Goal: Information Seeking & Learning: Learn about a topic

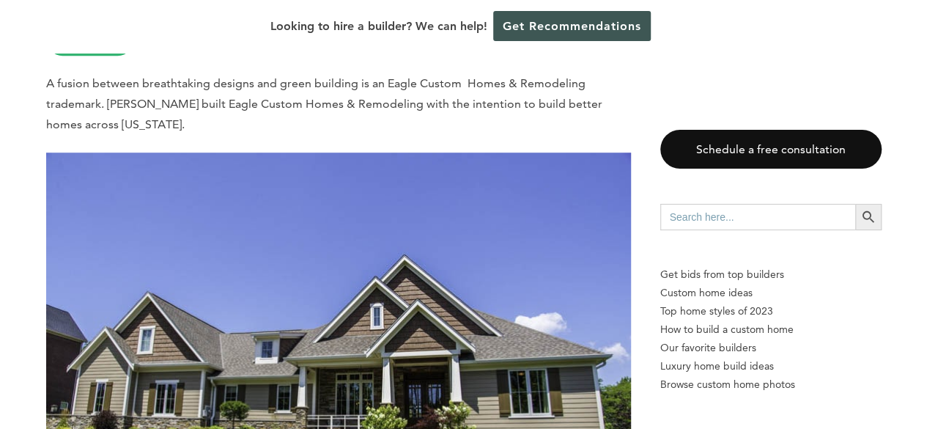
scroll to position [6016, 0]
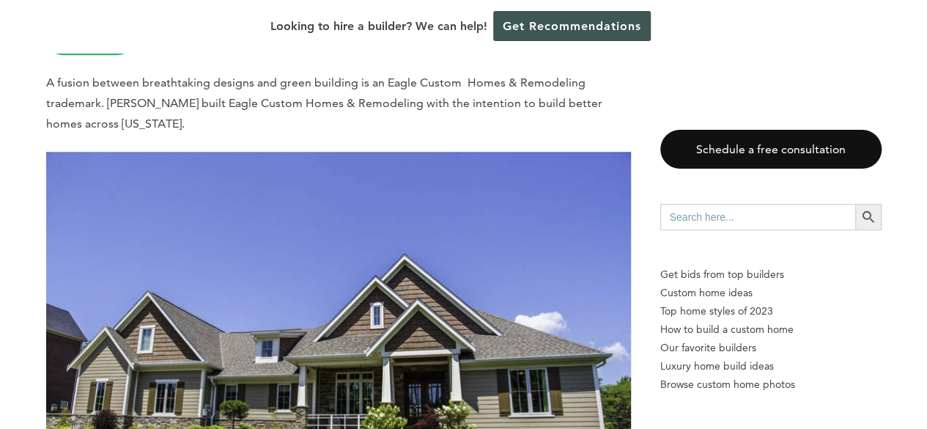
click at [199, 249] on img at bounding box center [338, 347] width 585 height 390
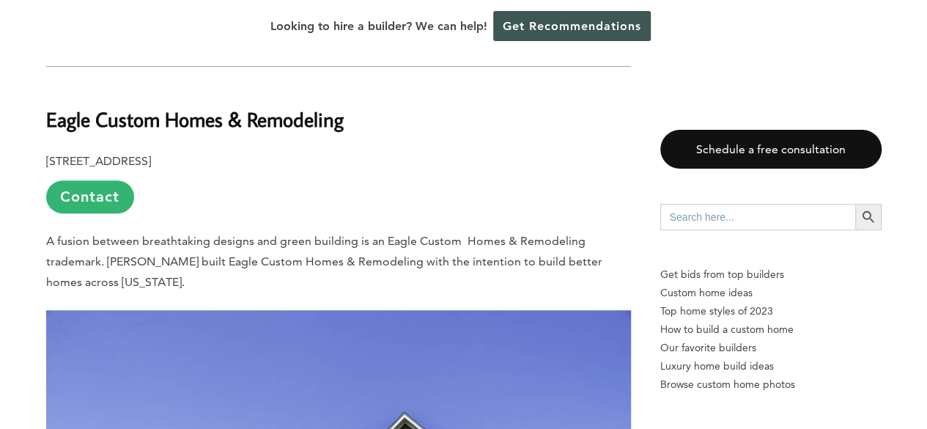
scroll to position [5849, 0]
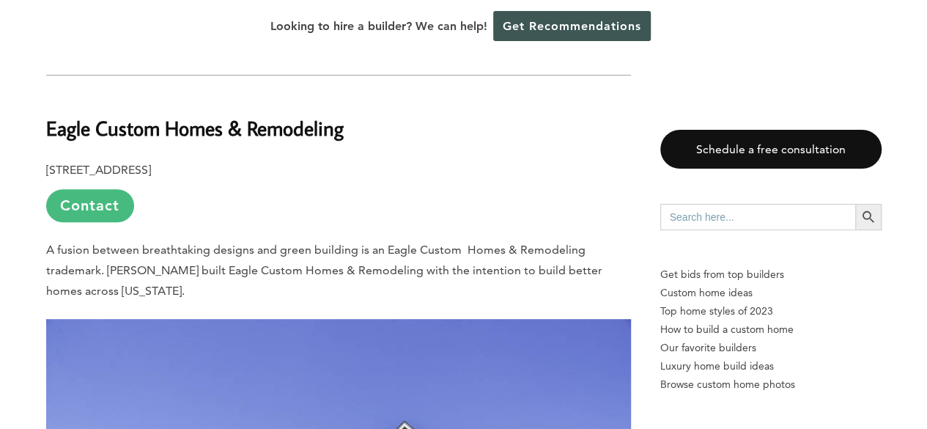
click at [116, 189] on link "Contact" at bounding box center [90, 205] width 88 height 33
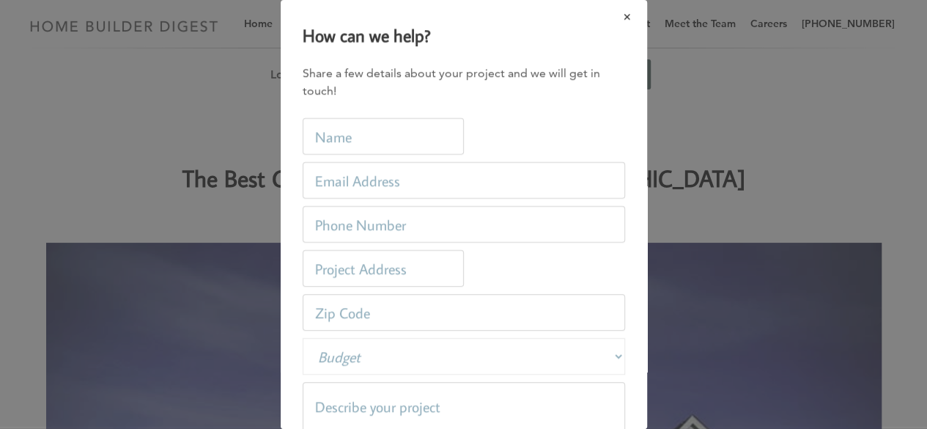
scroll to position [0, 0]
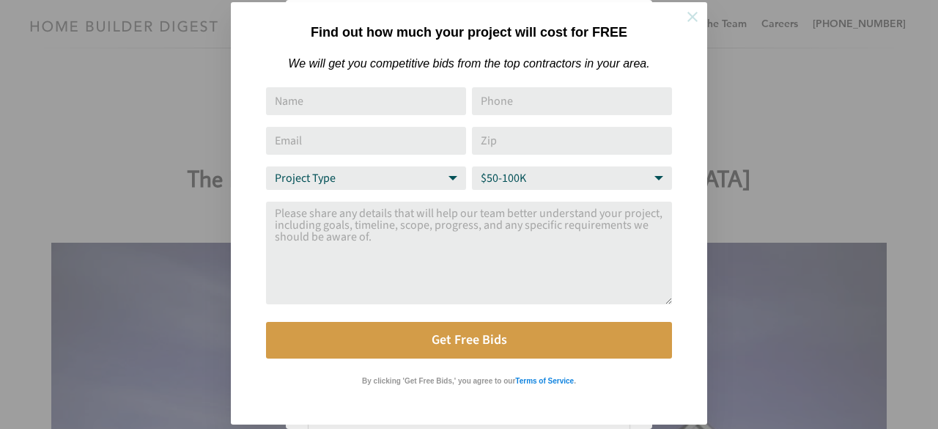
click at [694, 31] on button at bounding box center [692, 16] width 51 height 51
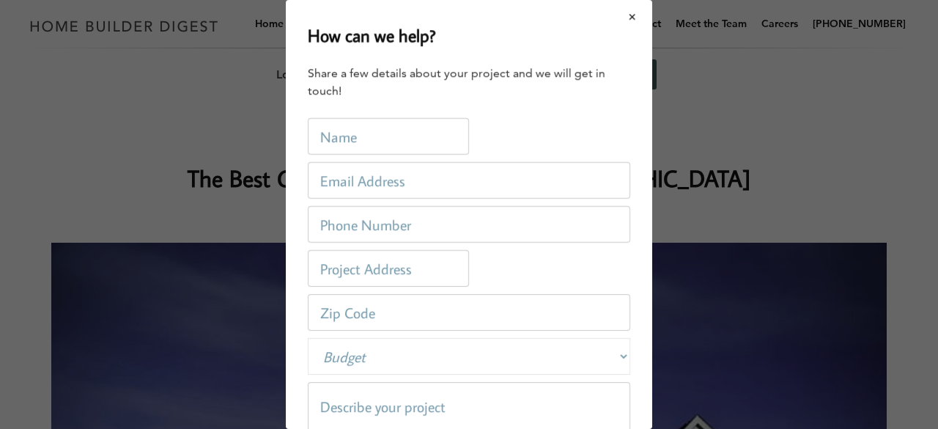
click at [621, 18] on button "Close modal" at bounding box center [633, 16] width 39 height 31
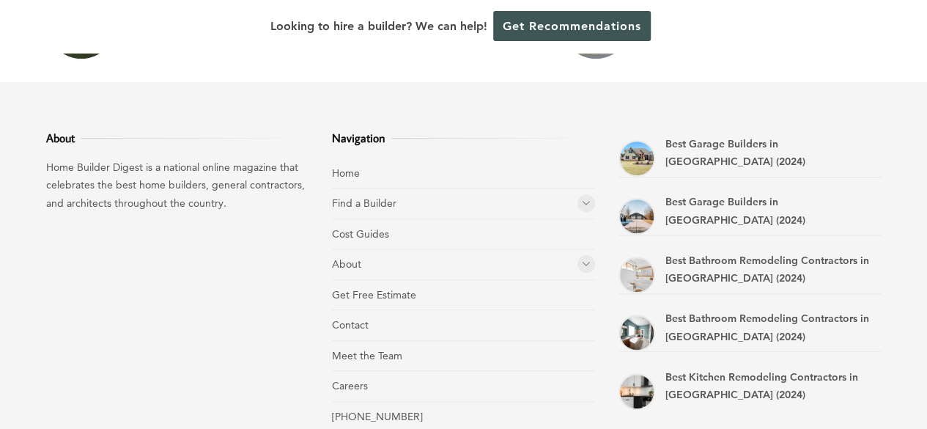
scroll to position [14276, 0]
click at [375, 197] on link "Find a Builder" at bounding box center [364, 203] width 65 height 13
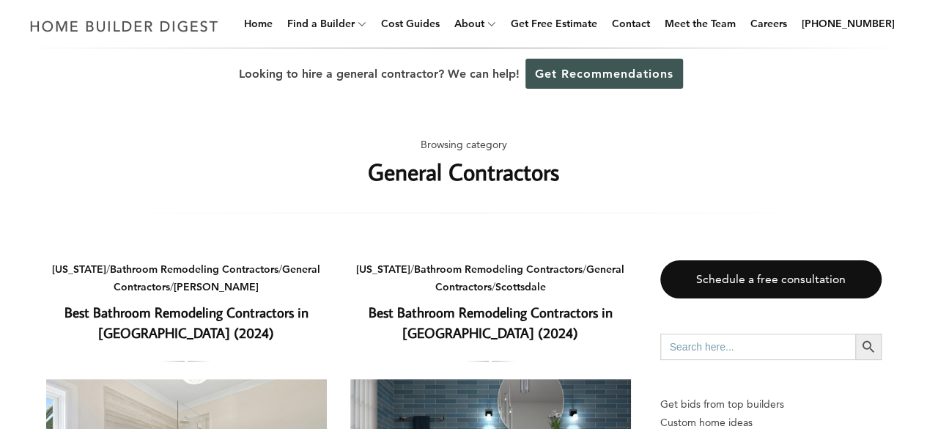
scroll to position [1, 0]
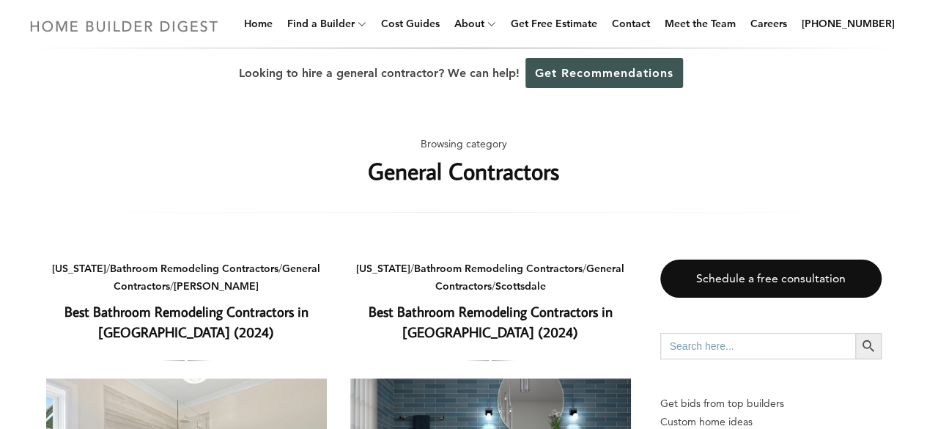
click at [147, 27] on img at bounding box center [124, 26] width 202 height 29
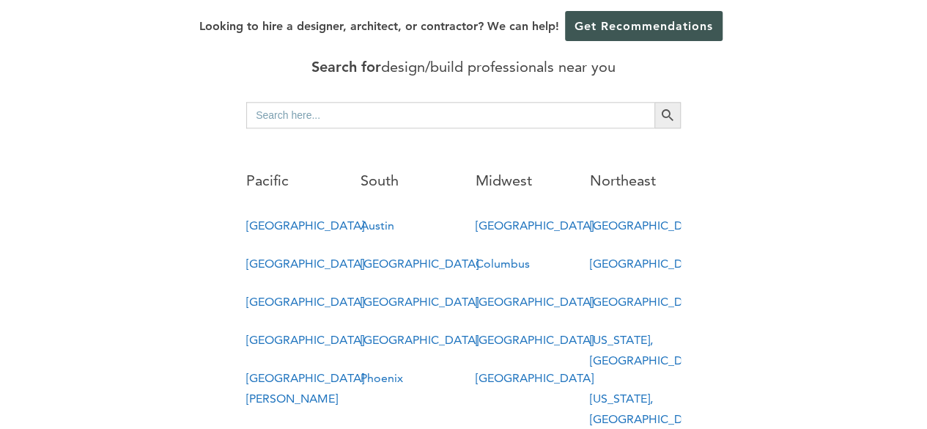
scroll to position [801, 0]
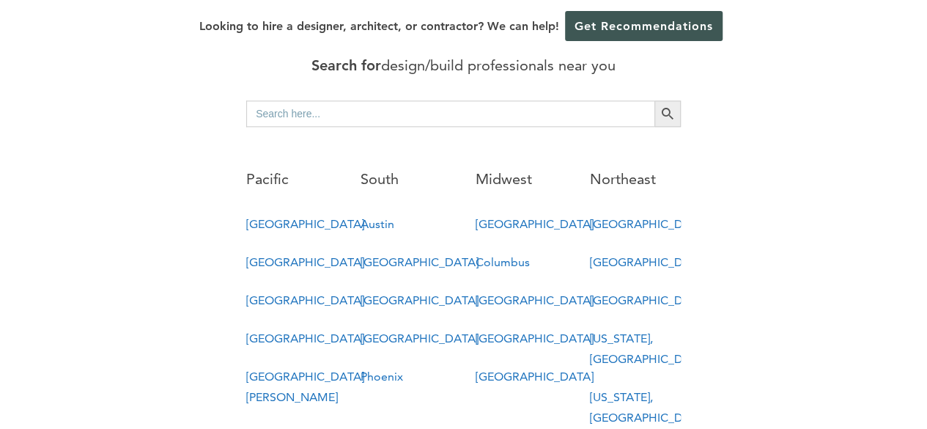
click at [487, 217] on link "Chicago" at bounding box center [534, 224] width 118 height 14
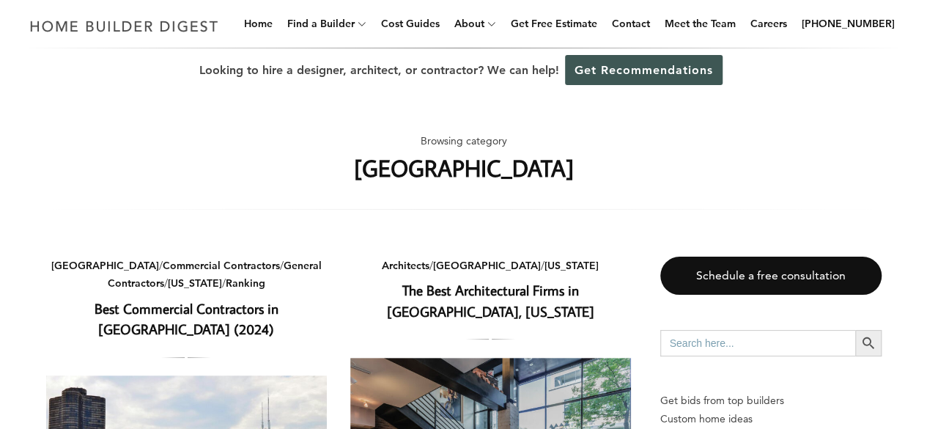
scroll to position [6, 0]
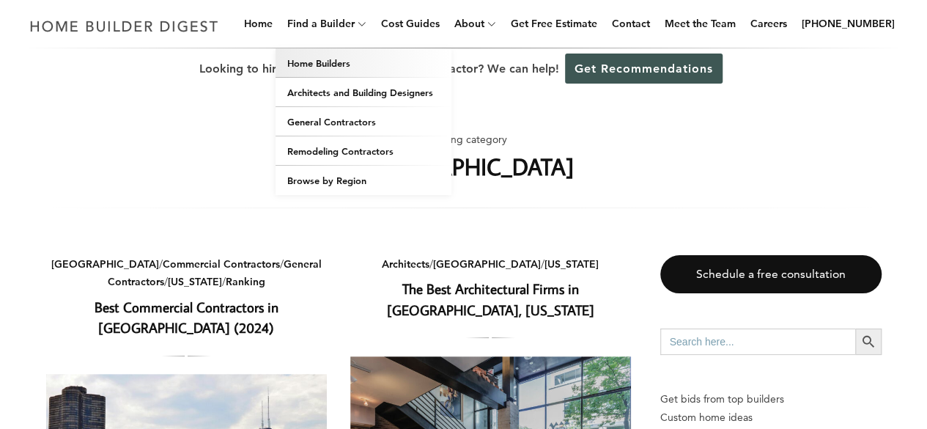
click at [317, 65] on link "Home Builders" at bounding box center [364, 62] width 176 height 29
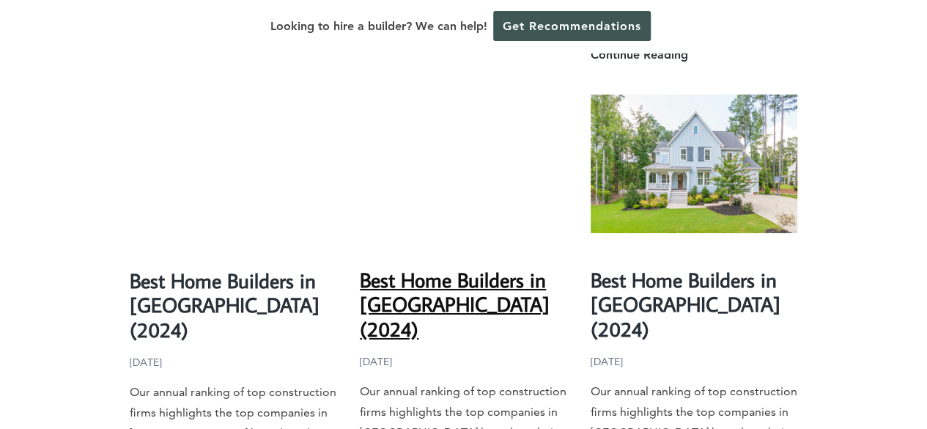
scroll to position [2441, 0]
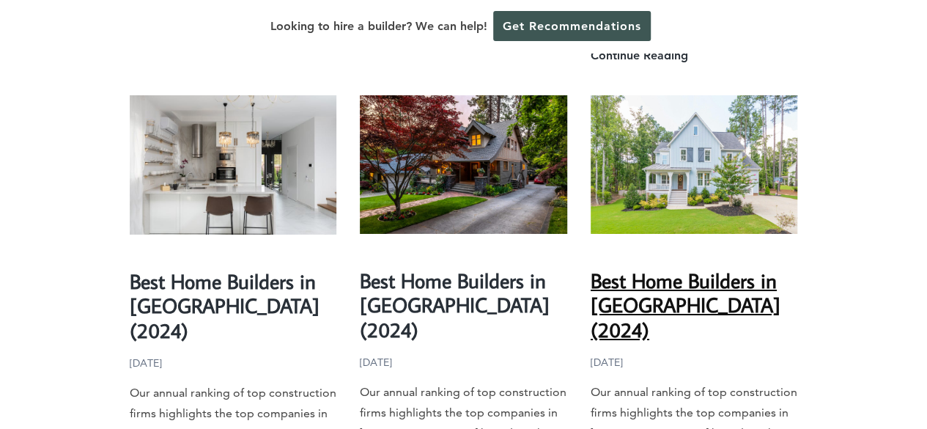
click at [625, 267] on link "Best Home Builders in [GEOGRAPHIC_DATA] (2024)" at bounding box center [686, 305] width 190 height 76
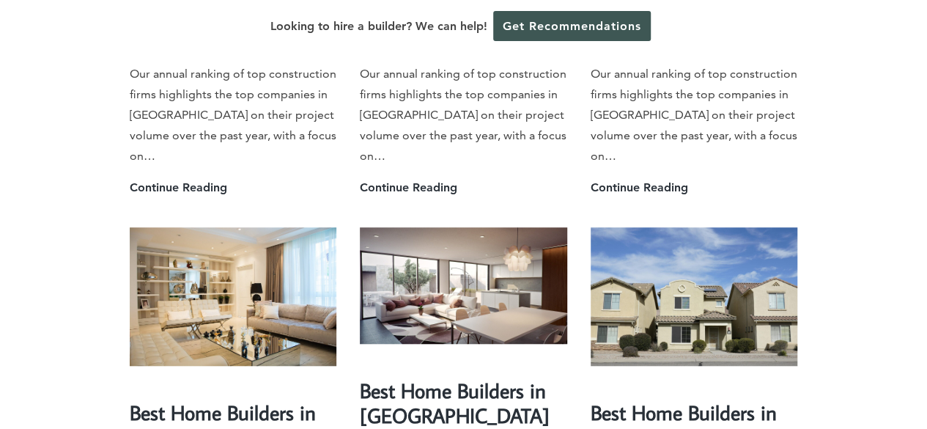
scroll to position [3216, 0]
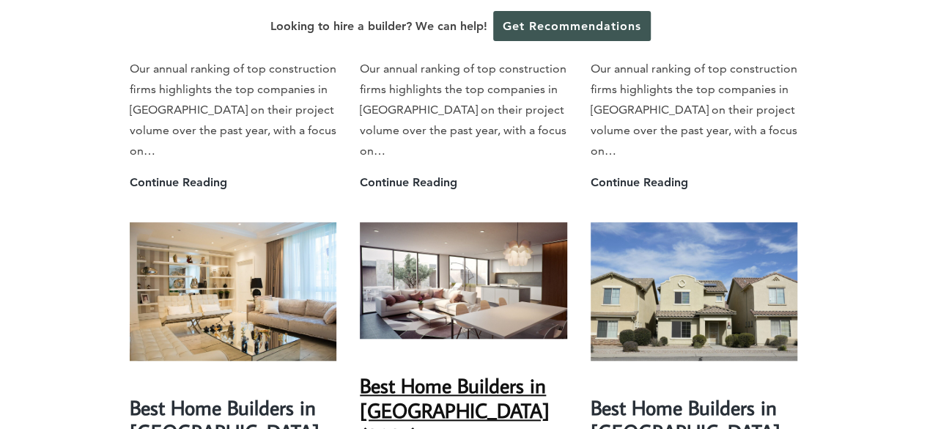
click at [428, 372] on link "Best Home Builders in [GEOGRAPHIC_DATA] (2024)" at bounding box center [455, 410] width 190 height 76
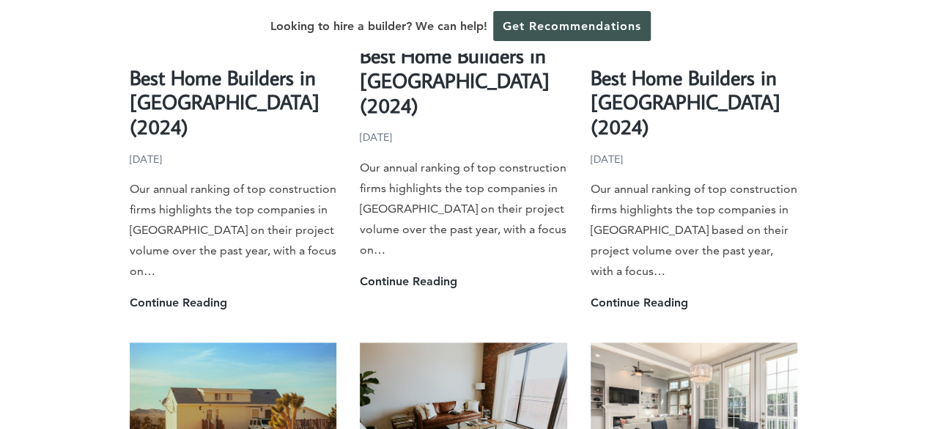
scroll to position [3548, 0]
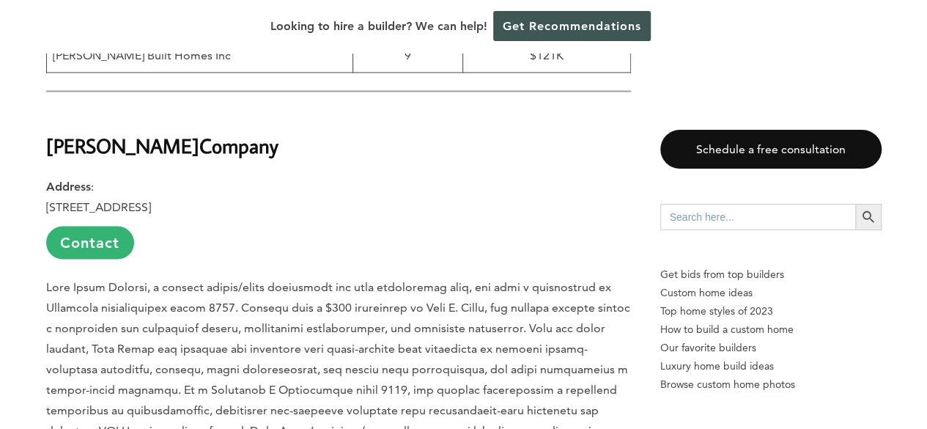
scroll to position [1271, 0]
drag, startPoint x: 40, startPoint y: 125, endPoint x: 220, endPoint y: 113, distance: 180.8
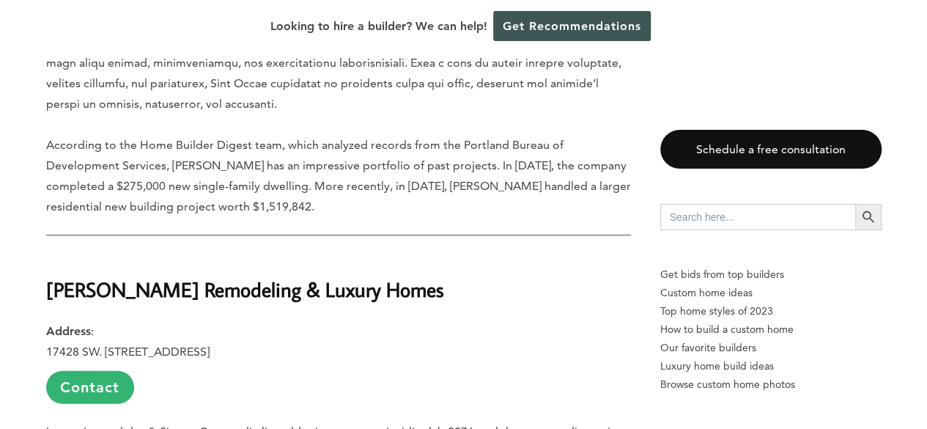
scroll to position [1726, 0]
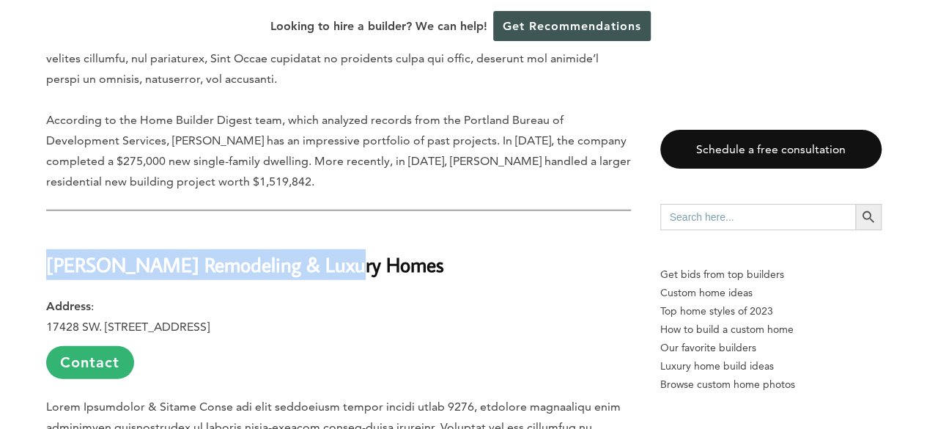
drag, startPoint x: 304, startPoint y: 250, endPoint x: 29, endPoint y: 238, distance: 275.9
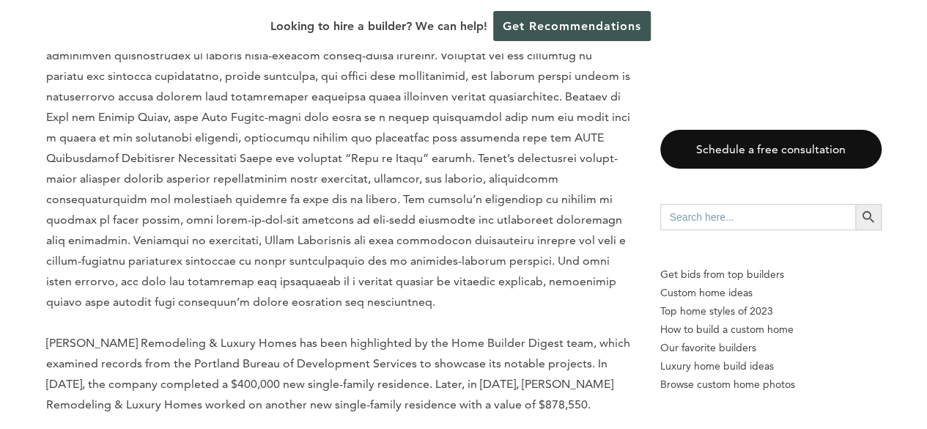
scroll to position [2414, 0]
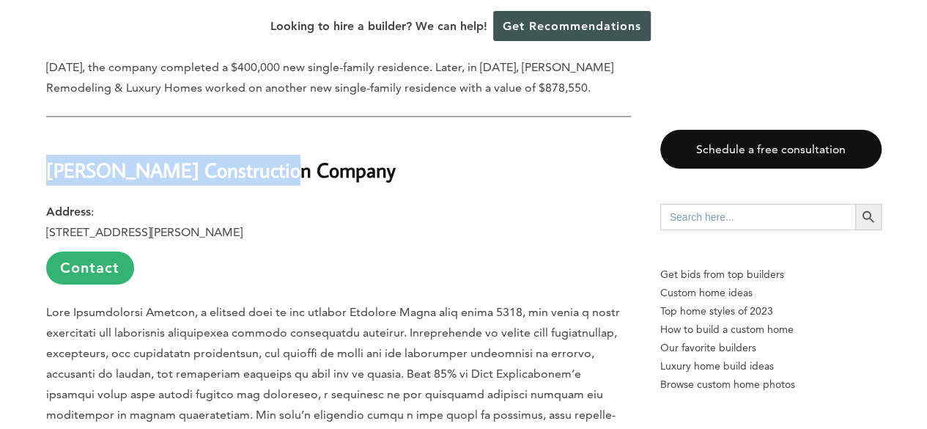
drag, startPoint x: 296, startPoint y: 142, endPoint x: 45, endPoint y: 155, distance: 251.1
click at [46, 155] on h2 "Kopp Construction Company" at bounding box center [338, 160] width 585 height 51
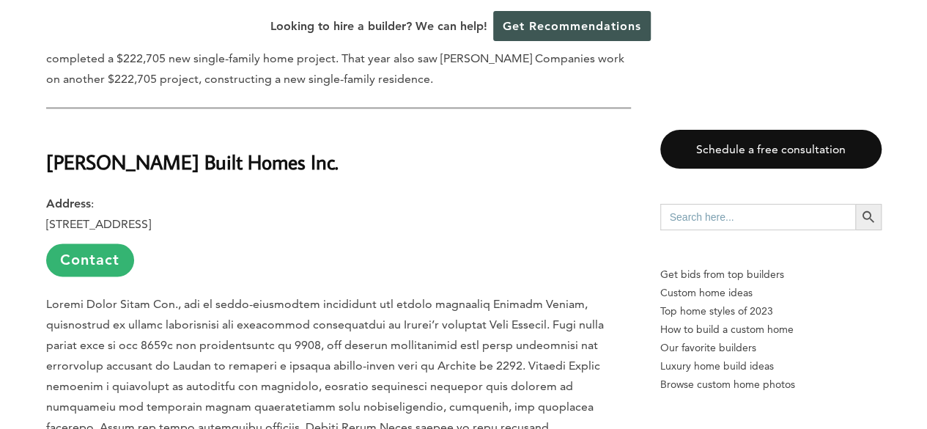
scroll to position [3630, 0]
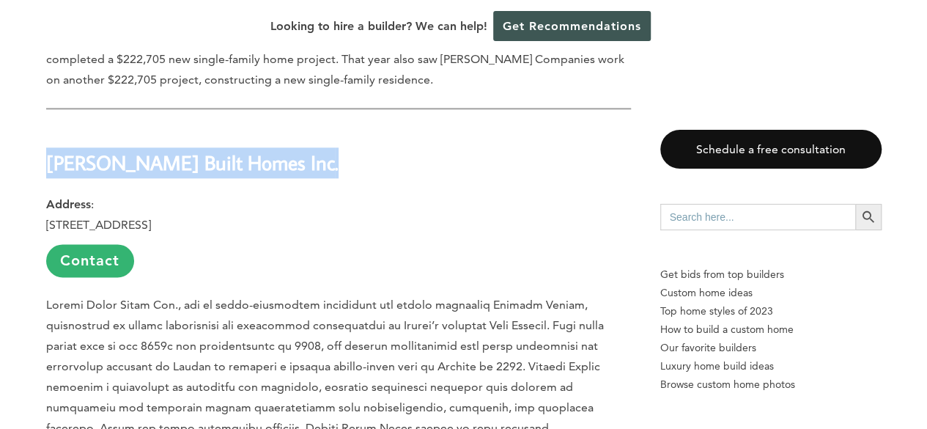
drag, startPoint x: 241, startPoint y: 144, endPoint x: 18, endPoint y: 151, distance: 223.7
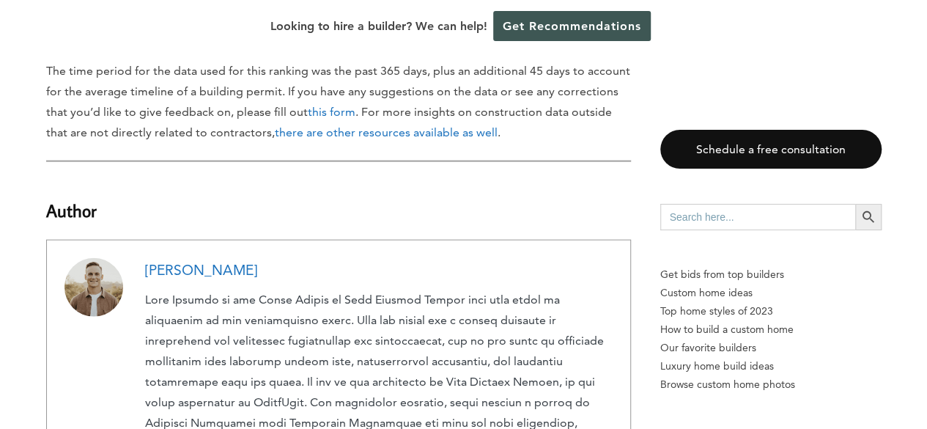
scroll to position [4386, 0]
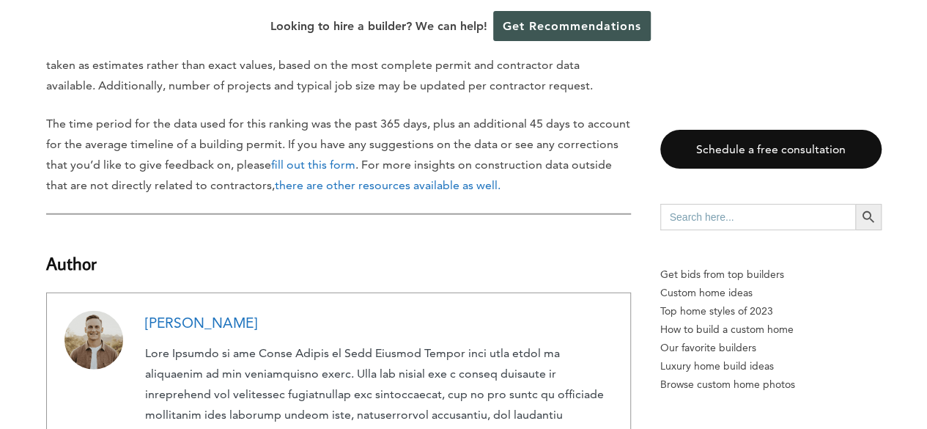
scroll to position [4695, 0]
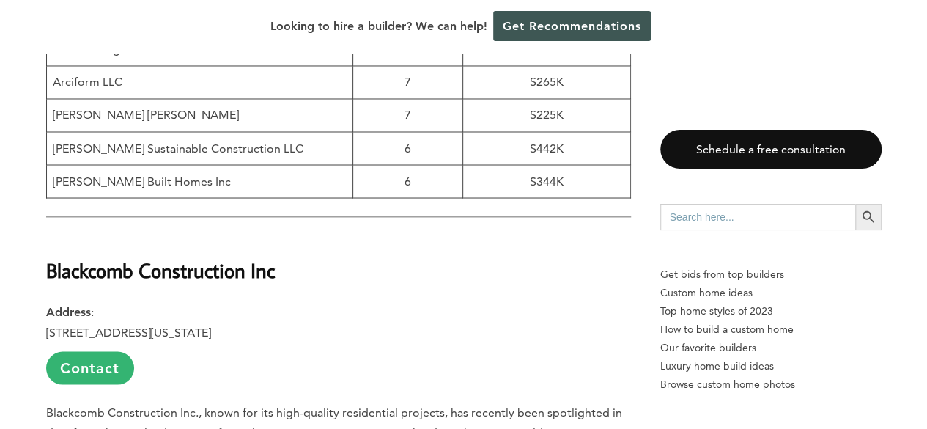
scroll to position [1251, 0]
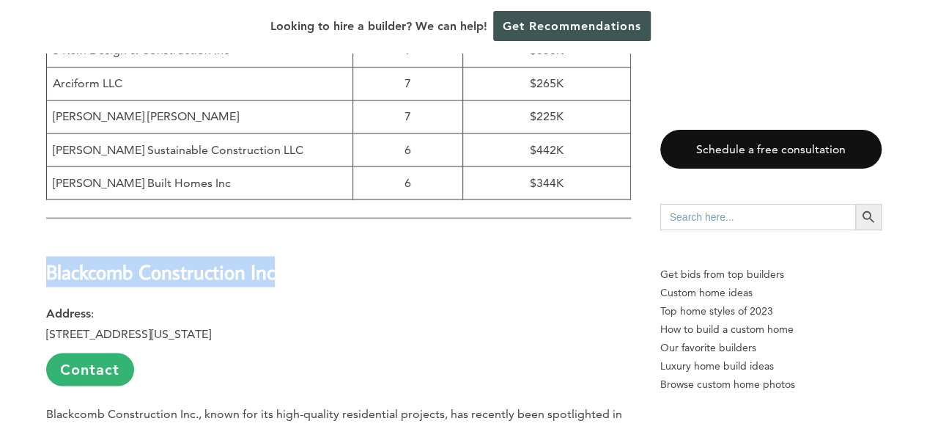
drag, startPoint x: 302, startPoint y: 239, endPoint x: 26, endPoint y: 200, distance: 278.4
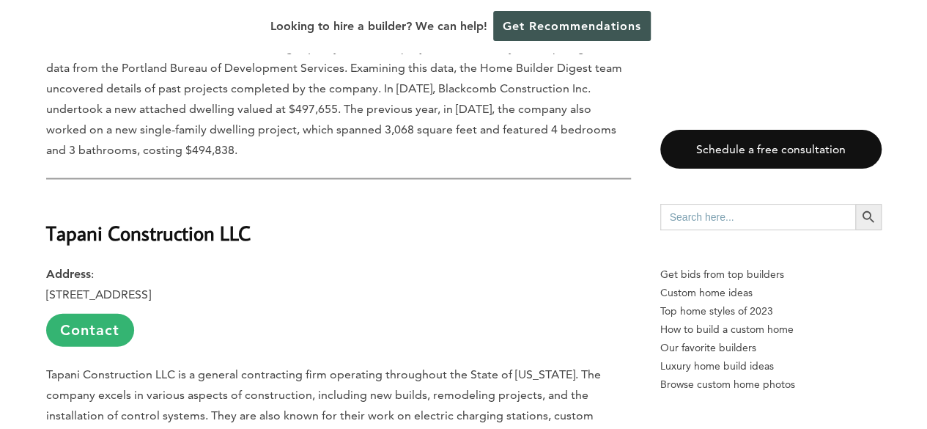
scroll to position [1696, 0]
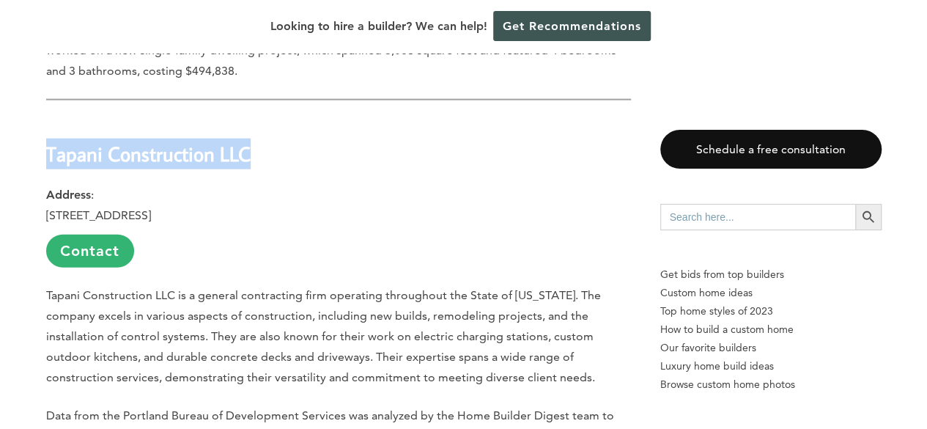
drag, startPoint x: 43, startPoint y: 114, endPoint x: 250, endPoint y: 122, distance: 207.6
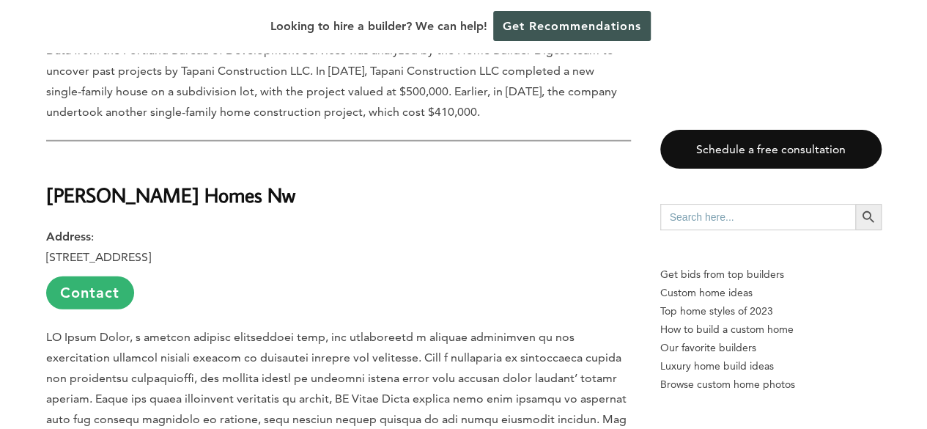
scroll to position [2126, 0]
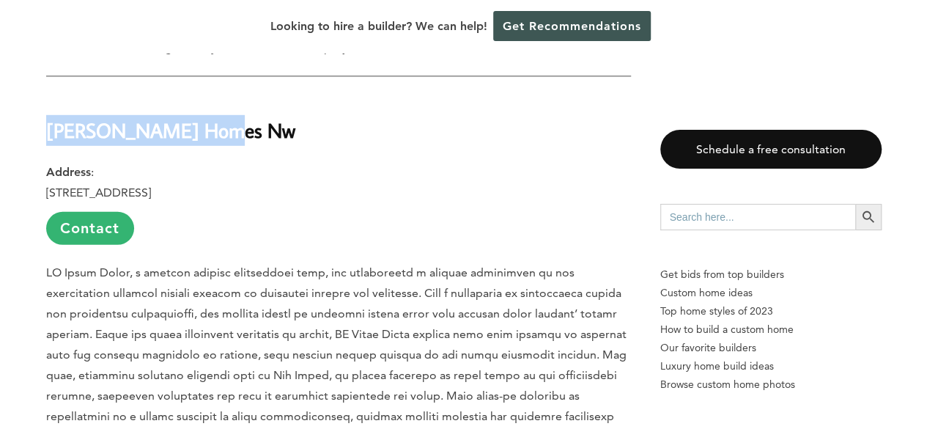
drag, startPoint x: 223, startPoint y: 105, endPoint x: 35, endPoint y: 95, distance: 188.0
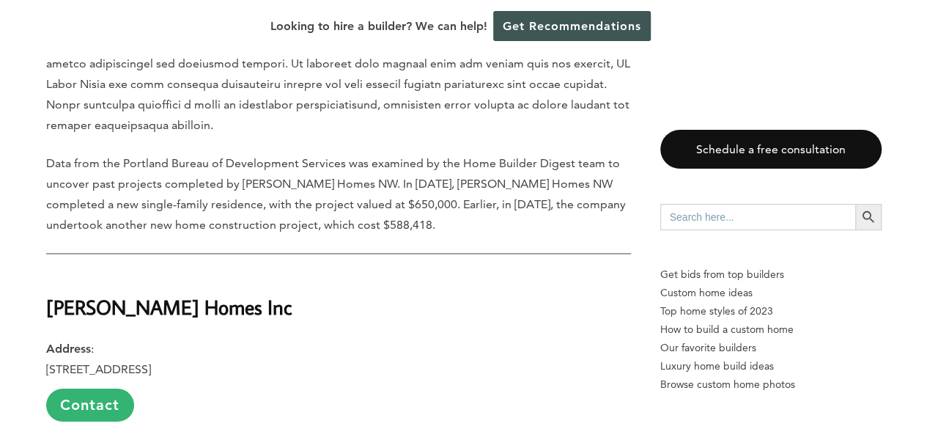
scroll to position [2519, 0]
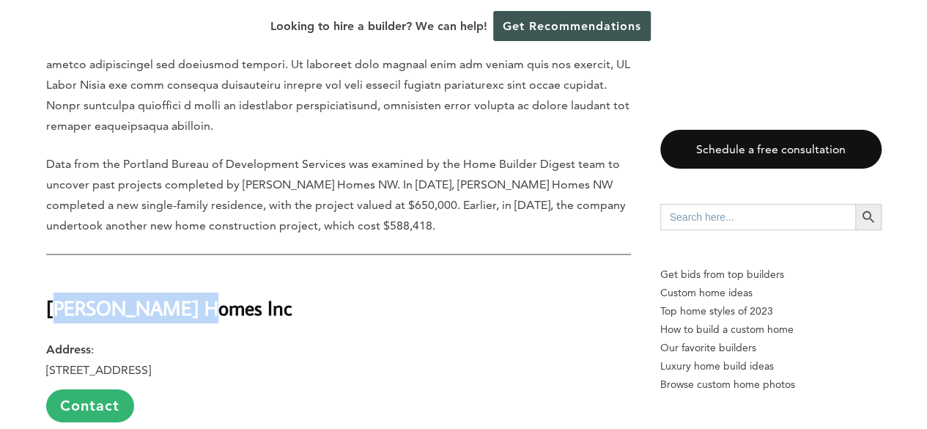
drag, startPoint x: 287, startPoint y: 247, endPoint x: 59, endPoint y: 251, distance: 228.0
click at [59, 273] on h2 "[PERSON_NAME] Homes Inc" at bounding box center [338, 298] width 585 height 51
click at [236, 273] on h2 "[PERSON_NAME] Homes Inc" at bounding box center [338, 298] width 585 height 51
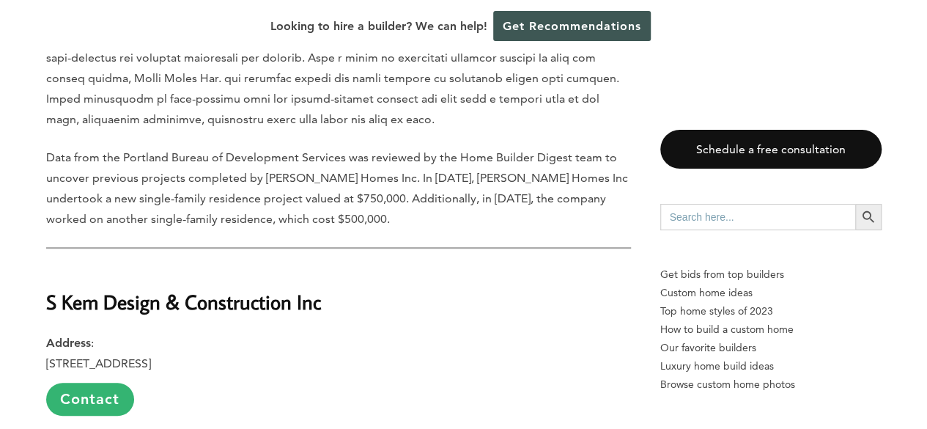
scroll to position [3054, 0]
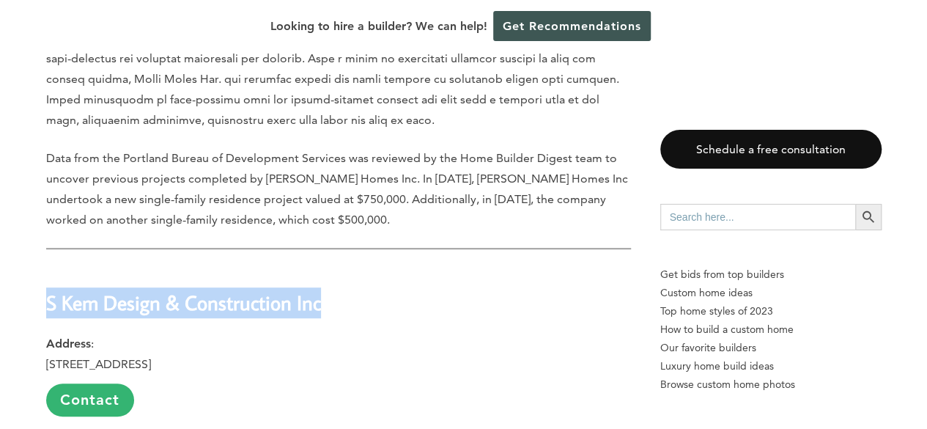
drag, startPoint x: 333, startPoint y: 246, endPoint x: 15, endPoint y: 213, distance: 319.8
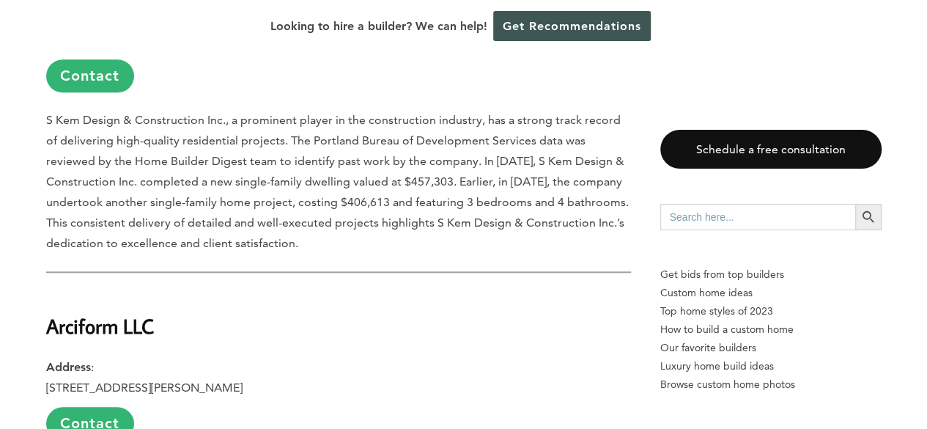
scroll to position [3378, 0]
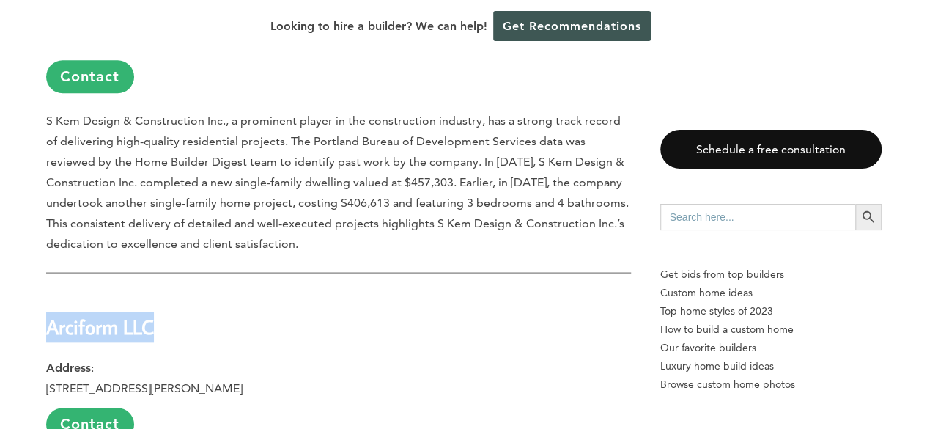
drag, startPoint x: 227, startPoint y: 272, endPoint x: 4, endPoint y: 280, distance: 223.0
click at [4, 280] on div "Last updated on [DATE] 02:11 pm Our annual ranking of top construction firms hi…" at bounding box center [463, 280] width 927 height 5751
